Goal: Task Accomplishment & Management: Manage account settings

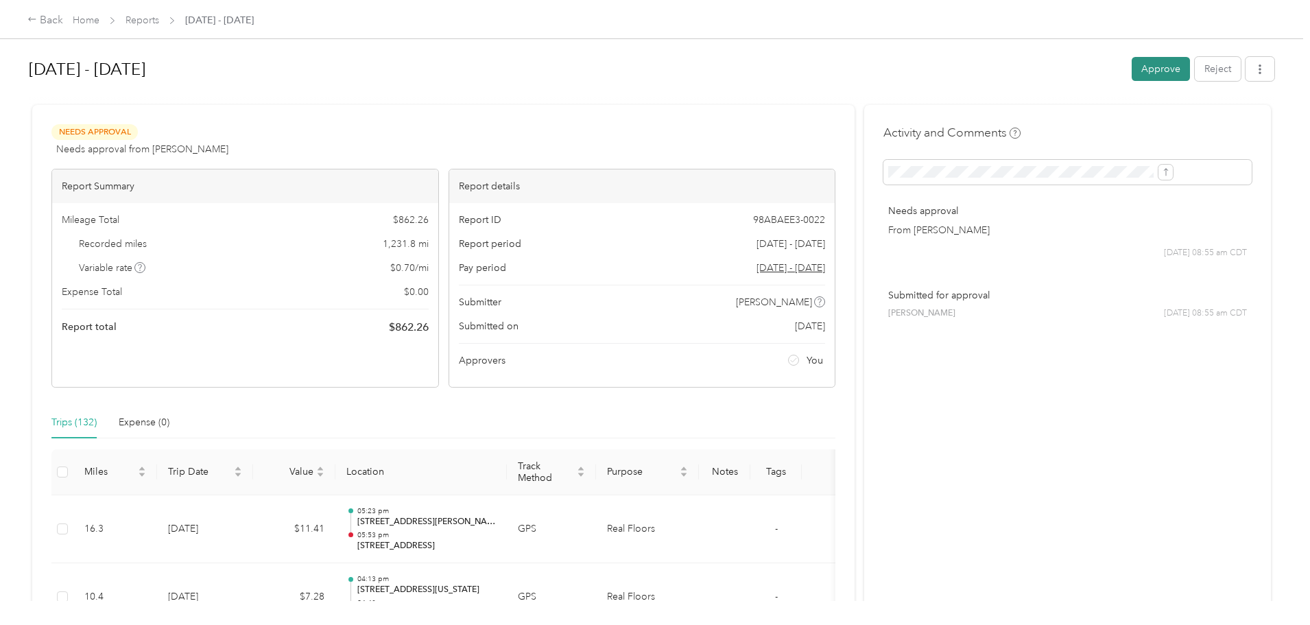
click at [1132, 68] on button "Approve" at bounding box center [1161, 69] width 58 height 24
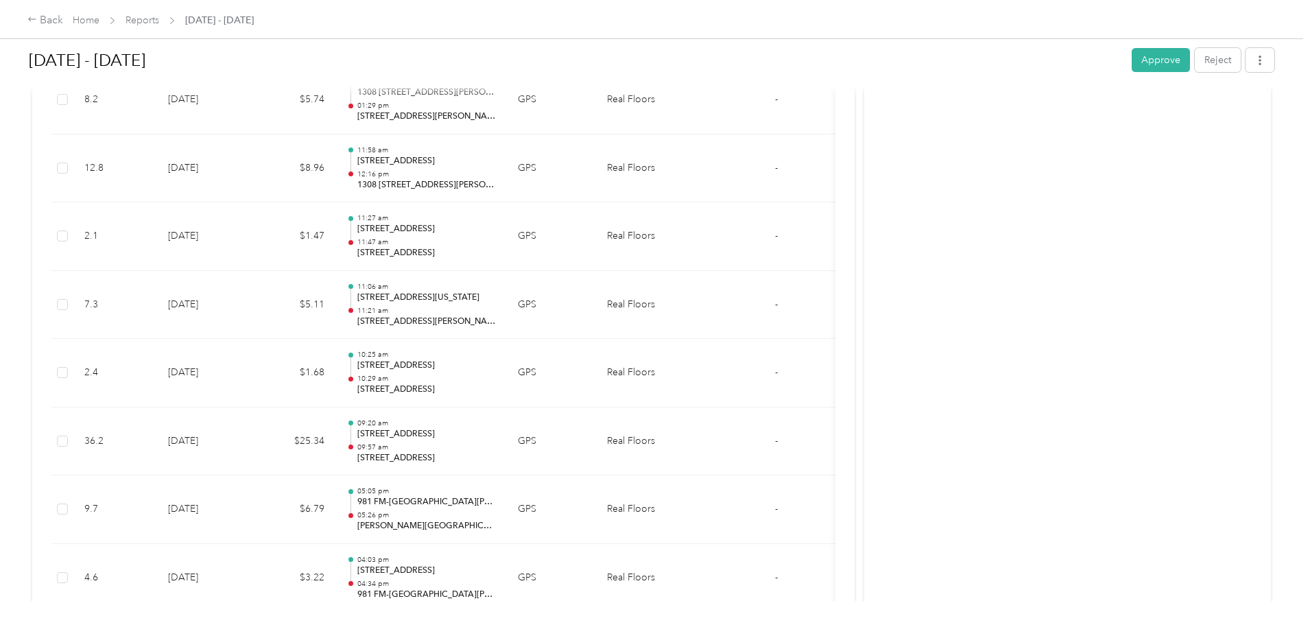
scroll to position [4322, 0]
click at [1132, 61] on button "Approve" at bounding box center [1161, 60] width 58 height 24
